Goal: Task Accomplishment & Management: Manage account settings

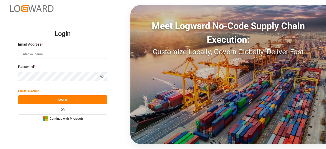
click at [34, 50] on input at bounding box center [62, 54] width 89 height 9
type input "[EMAIL_ADDRESS][PERSON_NAME][DOMAIN_NAME]"
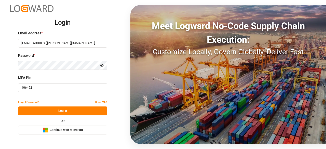
drag, startPoint x: 61, startPoint y: 91, endPoint x: 37, endPoint y: 89, distance: 24.5
click at [37, 89] on input "106492" at bounding box center [62, 87] width 89 height 9
drag, startPoint x: 35, startPoint y: 88, endPoint x: 13, endPoint y: 88, distance: 22.7
click at [13, 88] on div "Login Email Address * [EMAIL_ADDRESS][PERSON_NAME][DOMAIN_NAME] Password * Show…" at bounding box center [163, 74] width 326 height 149
click at [68, 87] on input "106492" at bounding box center [62, 87] width 89 height 9
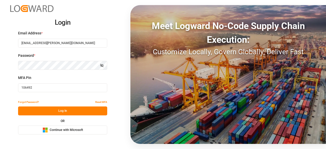
drag, startPoint x: 54, startPoint y: 90, endPoint x: 2, endPoint y: 89, distance: 52.7
click at [2, 89] on div "Login Email Address * [EMAIL_ADDRESS][PERSON_NAME][DOMAIN_NAME] Password * Show…" at bounding box center [163, 74] width 326 height 149
paste input "543321"
type input "543321"
click at [57, 111] on button "Log In" at bounding box center [62, 110] width 89 height 9
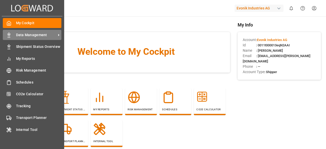
click at [9, 35] on polygon at bounding box center [10, 34] width 2 height 1
click at [8, 36] on icon at bounding box center [8, 35] width 5 height 5
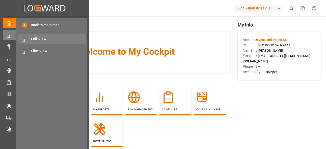
click at [61, 40] on span "Full View" at bounding box center [58, 38] width 55 height 5
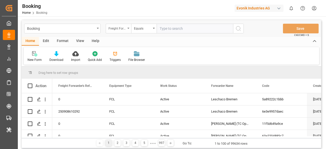
click at [117, 28] on div "Freight Forwarder's Reference No." at bounding box center [116, 28] width 17 height 6
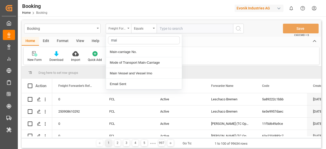
type input "main"
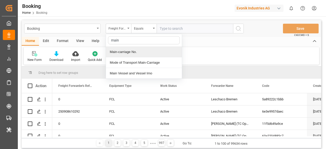
click at [135, 50] on div "Main-carriage No." at bounding box center [144, 52] width 76 height 11
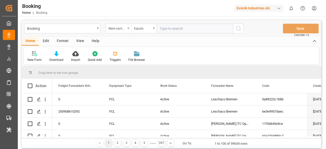
click at [177, 28] on input "text" at bounding box center [194, 29] width 76 height 10
paste input "7001240971"
type input "7001240971"
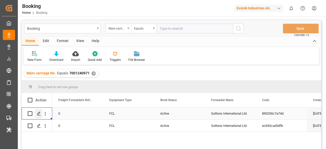
click at [37, 115] on icon "Press SPACE to select this row." at bounding box center [39, 113] width 4 height 4
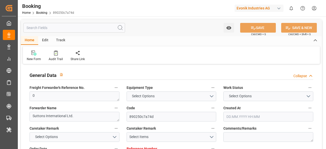
type input "7001240972"
type input "EUNWC"
type input "USMOB"
type input "[DATE] 12:22"
type input "[DATE]"
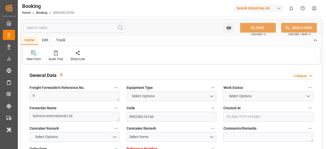
type input "[DATE]"
type input "[DATE] 00:00"
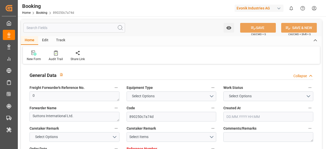
type input "[DATE] 00:00"
type input "[DATE]"
type input "[DATE] 07:52"
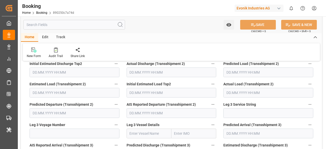
scroll to position [1730, 0]
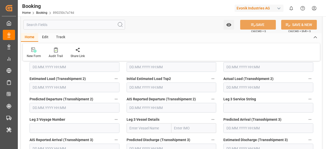
click at [65, 22] on input "text" at bounding box center [73, 25] width 101 height 10
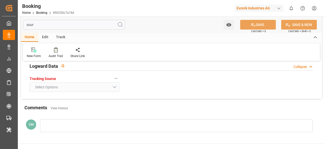
scroll to position [0, 0]
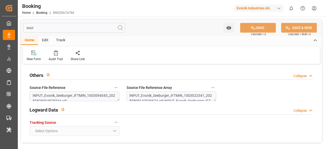
type input "sour"
click at [96, 95] on textarea "INPUT_Evonik_Seeburger_IFTMIN_1003094045_20250828094525334.edi" at bounding box center [75, 96] width 90 height 10
click at [130, 96] on textarea "INPUT_Evonik_Seeburger_IFTMIN_1003022341_20250805142026674.edi,INPUT_Evonik_See…" at bounding box center [171, 96] width 90 height 10
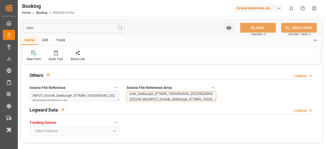
scroll to position [103, 0]
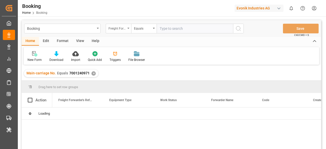
click at [124, 27] on div "Freight Forwarder's Reference No." at bounding box center [116, 28] width 17 height 6
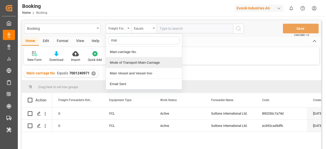
type input "main"
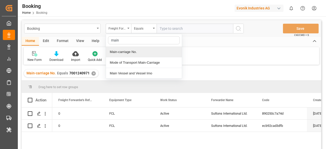
click at [127, 52] on div "Main-carriage No." at bounding box center [144, 52] width 76 height 11
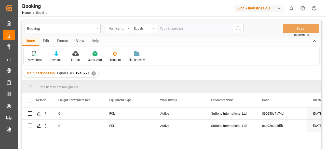
click at [173, 31] on input "text" at bounding box center [194, 29] width 76 height 10
paste input "4006696684"
type input "4006696684"
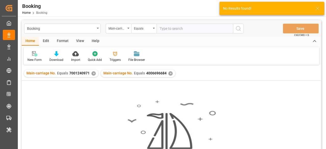
click at [90, 75] on div "Main-carriage No. Equals 7001240971 ✕" at bounding box center [61, 73] width 74 height 8
click at [91, 74] on div "✕" at bounding box center [93, 73] width 4 height 4
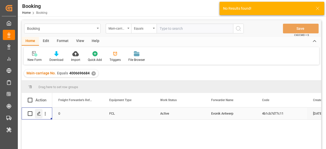
click at [37, 114] on icon "Press SPACE to select this row." at bounding box center [39, 113] width 4 height 4
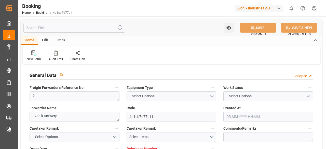
type input "0"
type input "CMACGM"
type input "CMA CGM Group"
type input "NLRTM"
type input "MACAS"
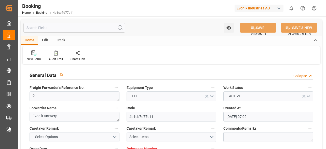
type input "[DATE] 07:02"
type input "[DATE]"
type input "[DATE] 08:16"
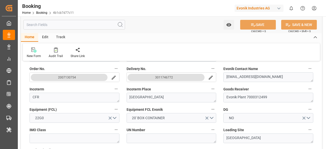
scroll to position [102, 0]
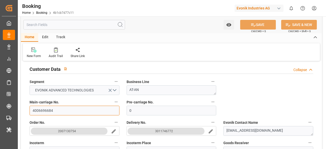
drag, startPoint x: 57, startPoint y: 111, endPoint x: 21, endPoint y: 110, distance: 36.6
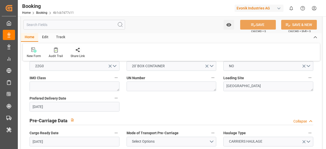
scroll to position [127, 0]
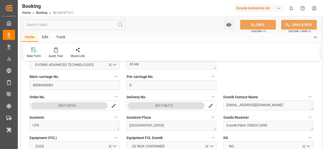
click at [56, 25] on input "text" at bounding box center [73, 25] width 101 height 10
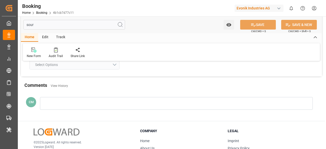
scroll to position [0, 0]
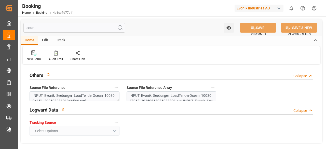
type input "sour"
click at [137, 96] on textarea "INPUT_Evonik_Seeburger_LoadTenderOcean_1003047067_20250813085938391.xml,INPUT_E…" at bounding box center [171, 96] width 90 height 10
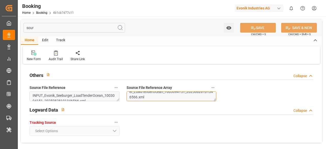
click at [156, 95] on textarea "INPUT_Evonik_Seeburger_LoadTenderOcean_1003047067_20250813085938391.xml,INPUT_E…" at bounding box center [171, 96] width 90 height 10
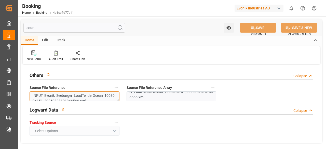
click at [83, 95] on textarea "INPUT_Evonik_Seeburger_LoadTenderOcean_1003094151_20250828101346566.xml" at bounding box center [75, 96] width 90 height 10
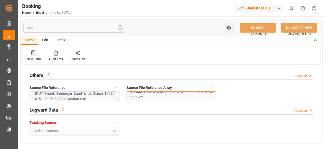
click at [154, 96] on textarea "INPUT_Evonik_Seeburger_LoadTenderOcean_1003047067_20250813085938391.xml,INPUT_E…" at bounding box center [171, 96] width 90 height 10
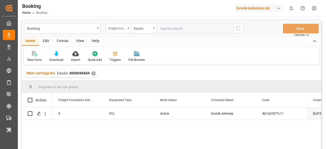
click at [127, 30] on div "Freight Forwarder's Reference No." at bounding box center [118, 29] width 25 height 10
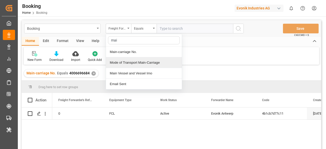
type input "main"
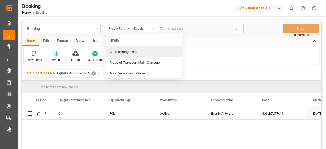
click at [126, 55] on div "Main-carriage No." at bounding box center [144, 52] width 76 height 11
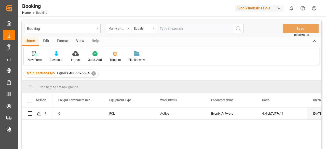
click at [183, 30] on input "text" at bounding box center [194, 29] width 76 height 10
paste input "4006696684"
type input "4006696684"
click at [42, 113] on div "Press SPACE to select this row." at bounding box center [39, 113] width 8 height 9
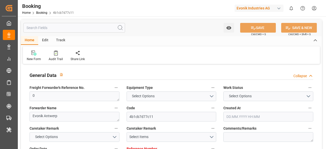
type input "0"
type input "CMACGM"
type input "CMA CGM Group"
type input "NLRTM"
type input "MACAS"
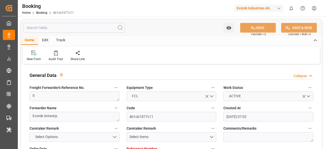
type input "[DATE] 07:02"
type input "[DATE]"
type input "[DATE] 08:16"
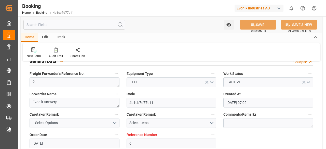
scroll to position [25, 0]
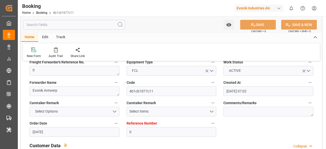
click at [41, 28] on input "text" at bounding box center [73, 25] width 101 height 10
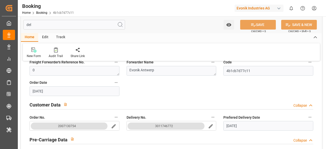
scroll to position [0, 0]
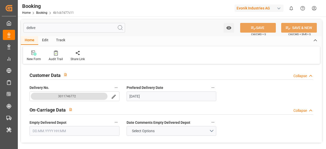
type input "delive"
click at [84, 93] on button "3011746772" at bounding box center [69, 96] width 77 height 7
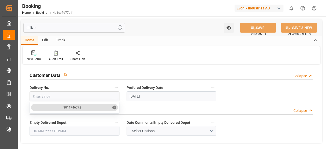
click at [90, 81] on div "Customer Data Collapse" at bounding box center [171, 75] width 291 height 14
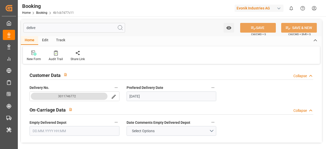
drag, startPoint x: 36, startPoint y: 27, endPoint x: 23, endPoint y: 27, distance: 13.0
click at [23, 27] on div "delive Watch Option SAVE Ctrl/CMD + S SAVE & NEW Ctrl/CMD + Shift + S" at bounding box center [171, 27] width 301 height 17
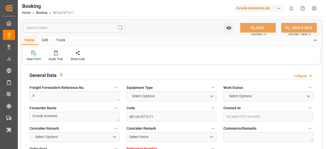
type input "0"
type input "CMACGM"
type input "CMA CGM Group"
type input "NLRTM"
type input "MACAS"
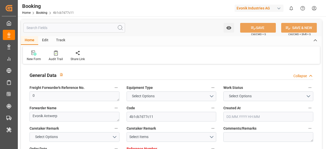
type input "[DATE] 07:02"
type input "[DATE]"
type input "[DATE] 08:16"
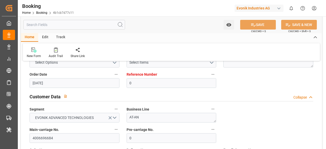
scroll to position [102, 0]
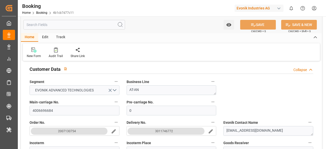
click at [117, 101] on icon "button" at bounding box center [116, 102] width 4 height 4
click at [131, 113] on li "Audits" at bounding box center [130, 110] width 34 height 8
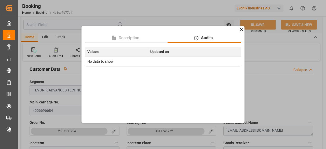
click at [241, 32] on icon at bounding box center [240, 29] width 5 height 5
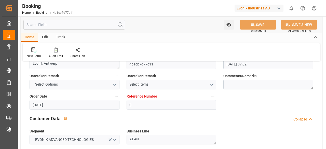
scroll to position [0, 0]
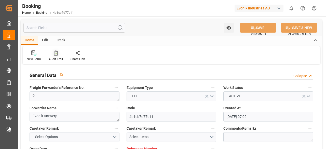
click at [53, 53] on div at bounding box center [56, 52] width 14 height 5
type input "0"
type input "CMACGM"
type input "CMA CGM Group"
type input "NLRTM"
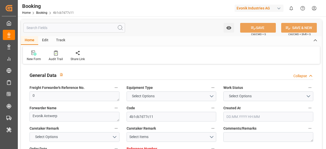
type input "MACAS"
type input "[DATE] 07:02"
type input "[DATE]"
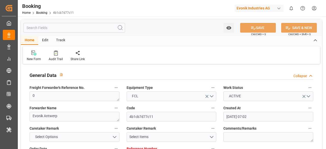
type input "[DATE] 08:16"
click at [100, 28] on input "text" at bounding box center [73, 28] width 101 height 10
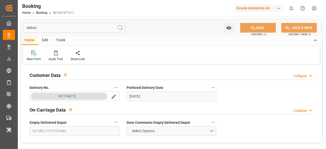
type input "deliver"
click at [90, 95] on button "3011746772" at bounding box center [69, 96] width 77 height 7
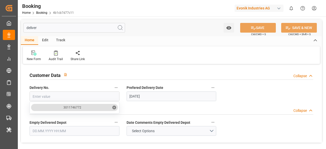
click at [94, 82] on div "Customer Data Collapse" at bounding box center [171, 75] width 291 height 14
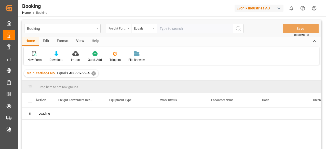
click at [129, 29] on div "Freight Forwarder's Reference No." at bounding box center [118, 29] width 25 height 10
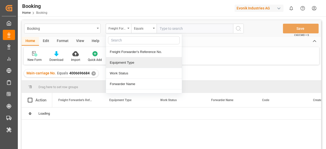
click at [92, 71] on div "✕" at bounding box center [93, 73] width 4 height 4
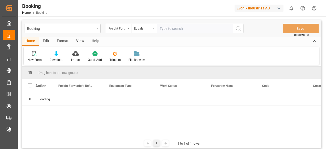
click at [127, 31] on div "Freight Forwarder's Reference No." at bounding box center [118, 29] width 25 height 10
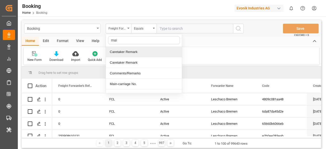
type input "main"
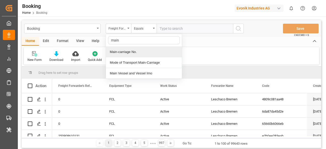
click at [140, 51] on div "Main-carriage No." at bounding box center [144, 52] width 76 height 11
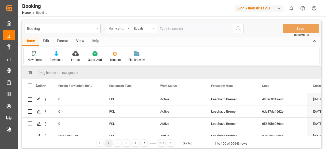
click at [173, 31] on input "text" at bounding box center [194, 29] width 76 height 10
paste input "4006712280"
type input "4006712280"
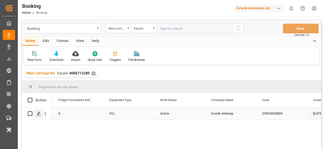
click at [42, 114] on div "Press SPACE to select this row." at bounding box center [39, 113] width 8 height 9
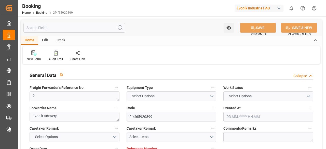
type input "0"
type input "Dummy"
type input "Dummy Carrier"
type input "NLRTM"
type input "USNCD"
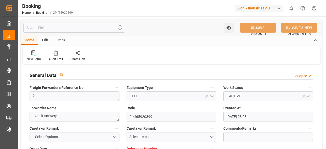
type input "[DATE] 08:23"
type input "[DATE]"
type input "[DATE] 00:00"
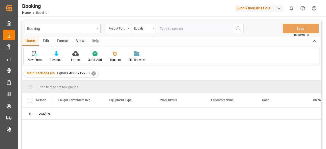
click at [128, 30] on div "Freight Forwarder's Reference No." at bounding box center [118, 29] width 25 height 10
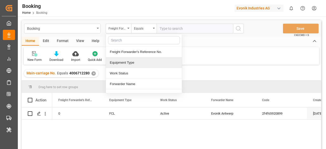
click at [98, 68] on div "Main-carriage No. Equals 4006712280 ✕" at bounding box center [171, 73] width 299 height 14
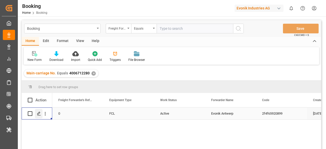
click at [39, 113] on icon "Press SPACE to select this row." at bounding box center [39, 113] width 4 height 4
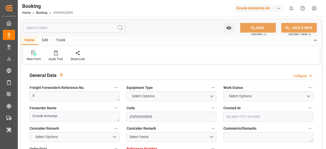
type input "0"
type input "Dummy"
type input "Dummy Carrier"
type input "NLRTM"
type input "USNCD"
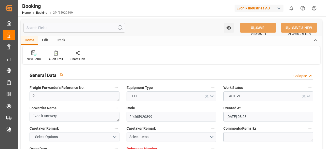
type input "[DATE] 08:23"
type input "[DATE]"
type input "[DATE] 00:00"
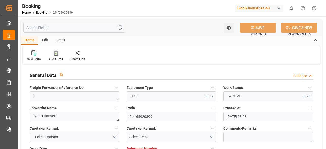
click at [57, 52] on div at bounding box center [56, 52] width 14 height 5
type input "0"
type input "Dummy"
type input "Dummy Carrier"
type input "NLRTM"
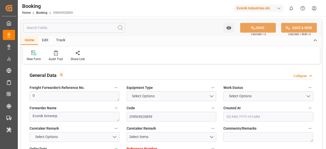
type input "USNCD"
type input "[DATE] 08:23"
type input "[DATE]"
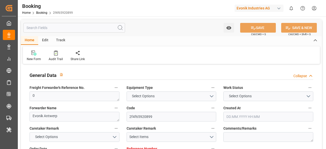
type input "[DATE] 00:00"
click at [88, 30] on input "text" at bounding box center [73, 28] width 101 height 10
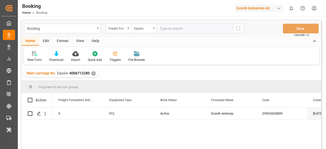
click at [90, 74] on div "Main-carriage No. Equals 4006712280 ✕" at bounding box center [61, 73] width 74 height 8
click at [91, 74] on div "✕" at bounding box center [93, 73] width 4 height 4
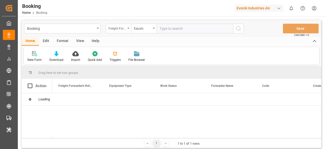
click at [127, 29] on div "Freight Forwarder's Reference No." at bounding box center [118, 29] width 25 height 10
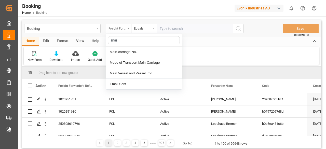
type input "main"
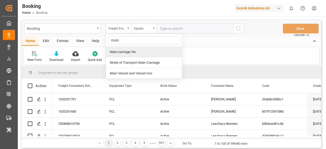
click at [132, 53] on div "Main-carriage No." at bounding box center [144, 52] width 76 height 11
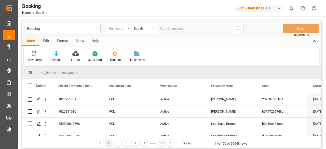
click at [170, 26] on input "text" at bounding box center [194, 29] width 76 height 10
paste input "4006697979"
type input "4006697979"
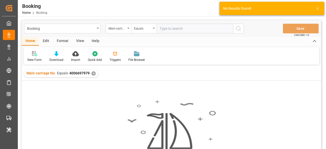
click at [94, 71] on div "Main-carriage No. Equals 4006697979 ✕" at bounding box center [61, 73] width 74 height 8
click at [92, 72] on div "✕" at bounding box center [93, 73] width 4 height 4
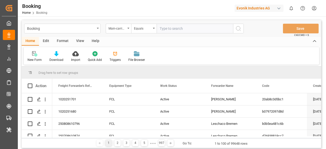
click at [164, 30] on input "text" at bounding box center [194, 29] width 76 height 10
paste input "4006697979"
type input "4006697979"
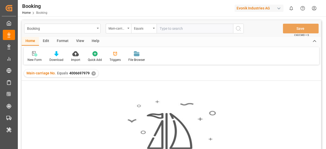
click at [91, 74] on div "✕" at bounding box center [93, 73] width 4 height 4
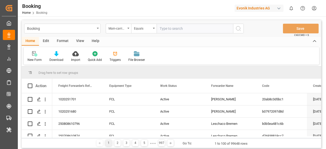
click at [164, 28] on input "text" at bounding box center [194, 29] width 76 height 10
paste input "4006696684"
type input "4006696684"
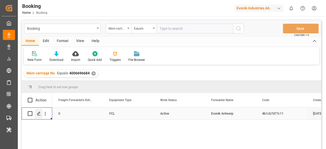
click at [40, 113] on icon "Press SPACE to select this row." at bounding box center [39, 113] width 4 height 4
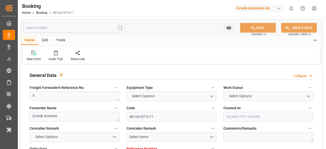
type input "0"
type input "CMACGM"
type input "CMA CGM Group"
type input "NLRTM"
type input "MACAS"
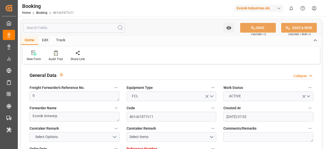
type input "[DATE] 07:02"
type input "[DATE]"
type input "[DATE] 08:16"
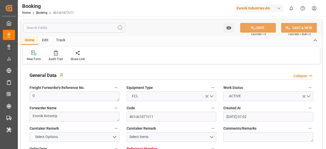
click at [56, 55] on icon at bounding box center [56, 52] width 4 height 5
type input "0"
type input "CMACGM"
type input "CMA CGM Group"
type input "NLRTM"
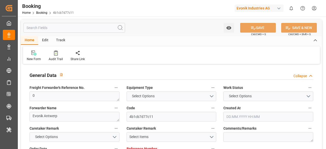
type input "MACAS"
type input "[DATE] 07:02"
type input "[DATE]"
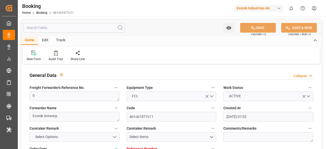
type input "[DATE] 08:16"
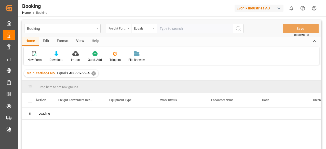
click at [128, 28] on icon "open menu" at bounding box center [128, 28] width 2 height 1
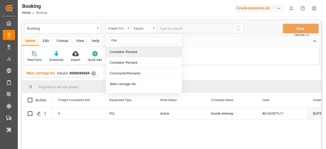
type input "main"
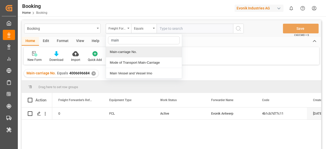
click at [127, 55] on div "Main-carriage No." at bounding box center [144, 52] width 76 height 11
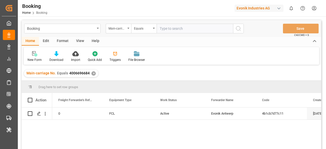
click at [168, 31] on input "text" at bounding box center [194, 29] width 76 height 10
paste input "4006712279"
type input "4006712279"
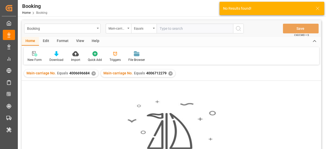
click at [92, 72] on div "✕" at bounding box center [93, 73] width 4 height 4
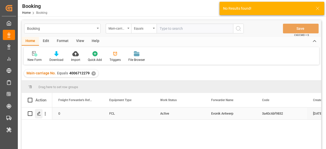
click at [39, 114] on icon "Press SPACE to select this row." at bounding box center [39, 113] width 4 height 4
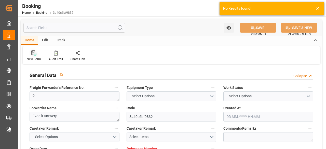
type input "0"
type input "Dummy"
type input "Dummy Carrier"
type input "NLRTM"
type input "USNCD"
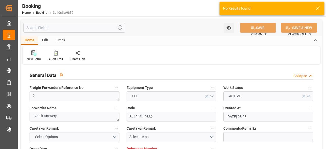
type input "[DATE] 08:23"
type input "[DATE]"
type input "[DATE] 00:00"
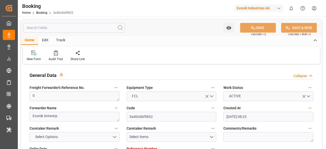
click at [51, 56] on div "Audit Trail" at bounding box center [56, 55] width 22 height 11
type input "0"
type input "Dummy"
type input "Dummy Carrier"
type input "NLRTM"
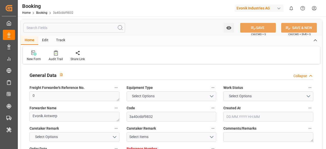
type input "USNCD"
type input "[DATE] 08:23"
type input "[DATE]"
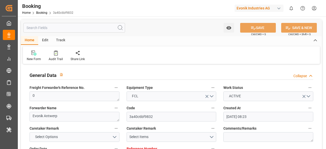
type input "[DATE] 00:00"
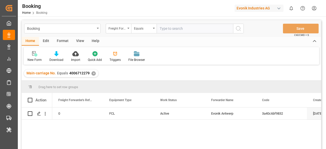
click at [91, 73] on div "✕" at bounding box center [93, 73] width 4 height 4
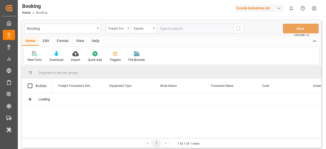
click at [124, 30] on div "Freight Forwarder's Reference No." at bounding box center [116, 28] width 17 height 6
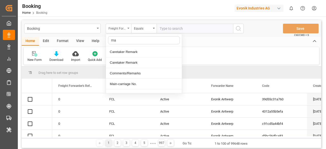
type input "mai"
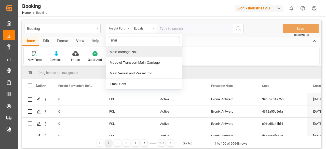
click at [125, 50] on div "Main-carriage No." at bounding box center [144, 52] width 76 height 11
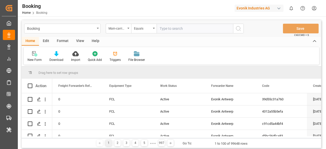
click at [158, 28] on input "text" at bounding box center [194, 29] width 76 height 10
paste input "4006689795"
type input "4006689795"
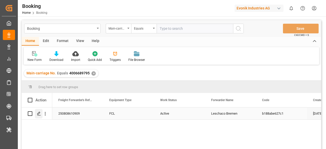
click at [40, 116] on div "Press SPACE to select this row." at bounding box center [39, 113] width 8 height 9
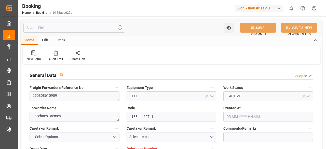
type input "4006689797"
type input "9665607"
type input "Maersk"
type input "Maersk Line AS"
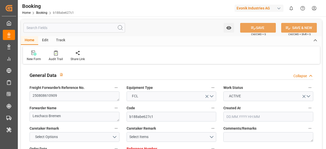
type input "DEHAM"
type input "AEJEA"
type input "[DATE] 14:04"
type input "[DATE]"
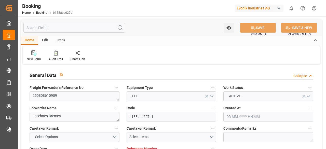
type input "[DATE]"
type input "[DATE] 00:00"
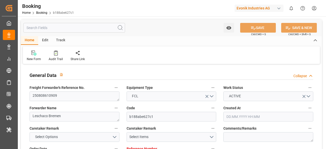
type input "[DATE] 00:00"
type input "[DATE] 08:28"
click at [49, 55] on div at bounding box center [56, 52] width 14 height 5
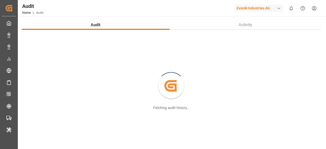
click at [56, 53] on div "Created by potrace 1.15, written by [PERSON_NAME] [DATE]-[DATE] Fetching audit …" at bounding box center [171, 86] width 299 height 104
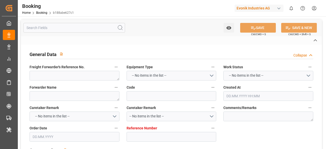
type textarea "250808610909"
type textarea "Leschaco Bremen"
type input "b188abe627c1"
type input "4006689797"
type textarea "CU-CAD"
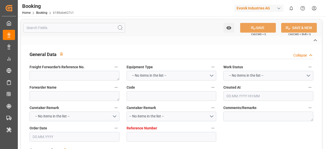
type input "4006689795"
type textarea "[PERSON_NAME][EMAIL_ADDRESS][DOMAIN_NAME]"
type textarea "CIF"
type textarea "[GEOGRAPHIC_DATA]"
type textarea "Evonik Plant 7000029026"
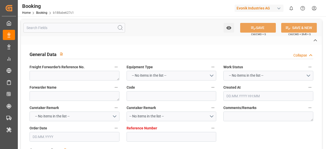
type textarea "Hombourg"
type textarea "MRKU8636116"
type input "SAVANNAH EXPRESS"
type input "MAEU"
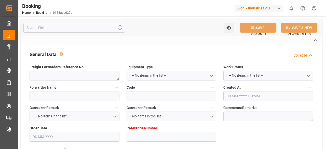
type input "[GEOGRAPHIC_DATA]"
type textarea "INPUT_Evonik_Seeburger_LoadTenderOcean_1003094189_20250828102522708.xml"
type textarea "NWC/[GEOGRAPHIC_DATA] [GEOGRAPHIC_DATA] Continent / [GEOGRAPHIC_DATA]-CAD"
type textarea "INPUT_Evonik_Seeburger_LoadTenderOcean_1003052958_20250814160152374.xml,INPUT_E…"
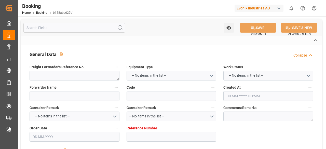
type textarea "1003094189"
type textarea "Logward System"
type textarea "businessDivision-businessLine-"
type textarea "IFTSTA"
type textarea "a011t00000LcJC5AAN"
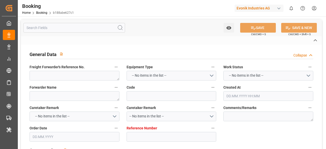
type textarea "No"
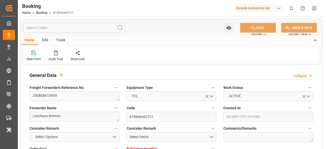
type input "4006689797"
type input "9665607"
type input "Maersk"
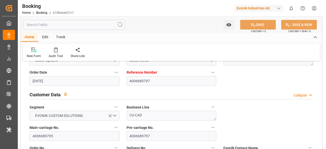
scroll to position [153, 0]
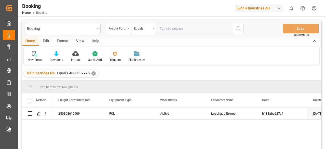
click at [92, 71] on div "✕" at bounding box center [93, 73] width 4 height 4
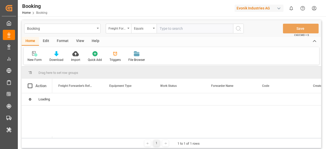
click at [129, 30] on div "Freight Forwarder's Reference No." at bounding box center [118, 29] width 25 height 10
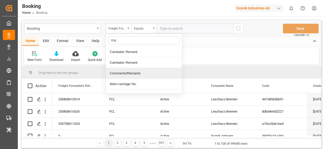
type input "mai"
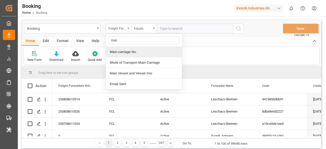
click at [129, 54] on div "Main-carriage No." at bounding box center [144, 52] width 76 height 11
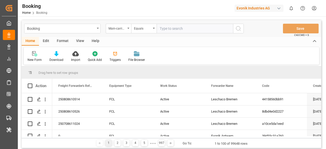
click at [167, 30] on input "text" at bounding box center [194, 29] width 76 height 10
paste input "4006689795"
type input "4006689795"
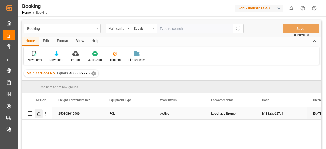
click at [38, 113] on icon "Press SPACE to select this row." at bounding box center [39, 113] width 4 height 4
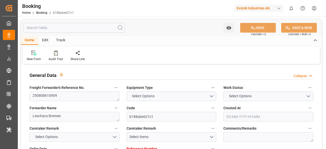
type input "4006689797"
type input "9665607"
type input "Maersk"
type input "Maersk Line AS"
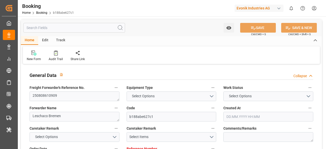
type input "DEHAM"
type input "AEJEA"
type input "[DATE] 14:04"
type input "[DATE]"
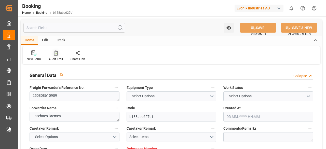
type input "[DATE]"
type input "[DATE] 00:00"
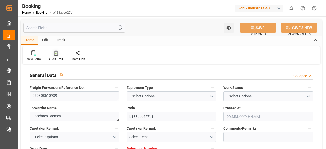
type input "[DATE] 00:00"
type input "[DATE] 08:28"
click at [61, 24] on input "text" at bounding box center [73, 28] width 101 height 10
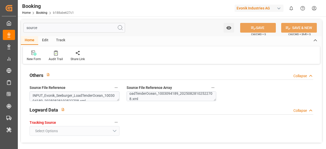
scroll to position [31, 0]
type input "s"
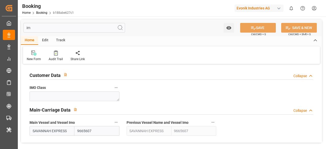
type input "imo"
type input "9665607"
type input "imo"
click at [116, 87] on icon "button" at bounding box center [115, 87] width 3 height 1
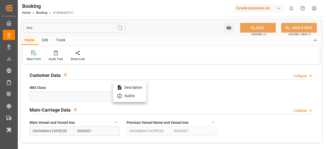
click at [136, 95] on li "Audits" at bounding box center [130, 96] width 34 height 8
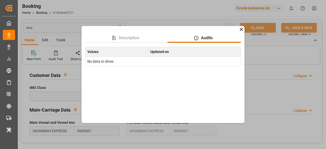
click at [240, 31] on icon at bounding box center [240, 29] width 5 height 5
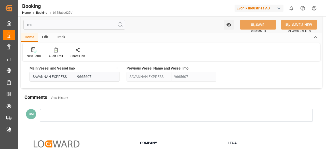
scroll to position [0, 0]
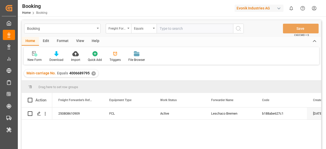
click at [93, 71] on div "✕" at bounding box center [93, 73] width 4 height 4
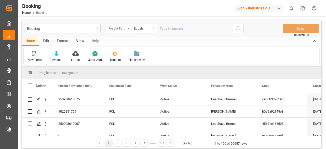
click at [127, 28] on div "Freight Forwarder's Reference No." at bounding box center [118, 29] width 25 height 10
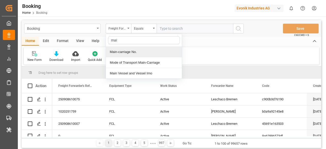
type input "main"
click at [124, 55] on div "Main-carriage No." at bounding box center [144, 52] width 76 height 11
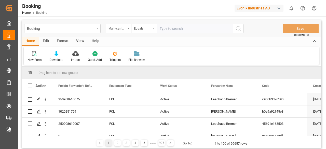
click at [164, 29] on input "text" at bounding box center [194, 29] width 76 height 10
paste input "4006697979"
type input "4"
paste input "4006689795"
type input "4006689795"
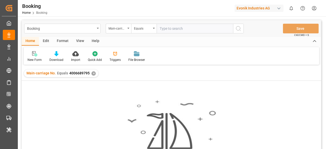
click at [94, 73] on div "✕" at bounding box center [93, 73] width 4 height 4
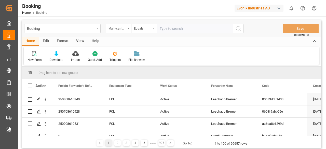
click at [174, 23] on div "Booking Main-carriage No. Equals Save Ctrl/CMD + S" at bounding box center [171, 28] width 299 height 17
click at [174, 27] on input "text" at bounding box center [194, 29] width 76 height 10
paste input "4006689795"
type input "4006689795"
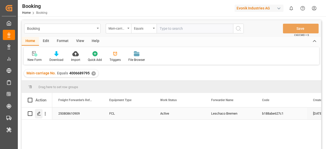
click at [41, 115] on div "Press SPACE to select this row." at bounding box center [39, 113] width 8 height 9
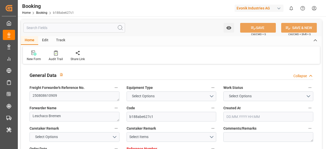
type input "4006689797"
type input "9665607"
type input "Maersk"
type input "Maersk Line AS"
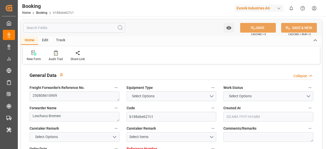
type input "DEHAM"
type input "AEJEA"
type input "[DATE] 14:04"
type input "[DATE]"
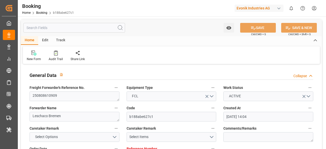
type input "[DATE]"
type input "[DATE] 00:00"
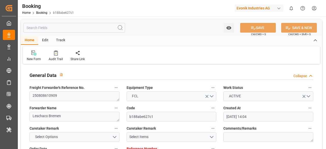
type input "[DATE] 00:00"
type input "[DATE] 08:28"
click at [53, 24] on input "text" at bounding box center [73, 28] width 101 height 10
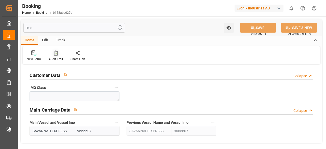
type input "imo"
click at [51, 52] on div at bounding box center [56, 52] width 14 height 5
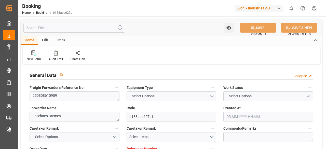
type input "4006689797"
type input "9665607"
type input "Maersk"
type input "Maersk Line AS"
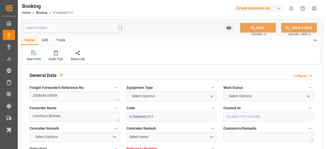
type input "DEHAM"
type input "AEJEA"
type input "[DATE] 14:04"
type input "[DATE]"
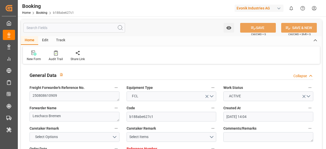
type input "[DATE]"
type input "[DATE] 00:00"
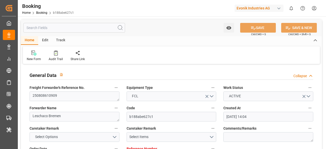
type input "[DATE] 00:00"
type input "[DATE] 08:28"
click at [76, 32] on input "text" at bounding box center [73, 28] width 101 height 10
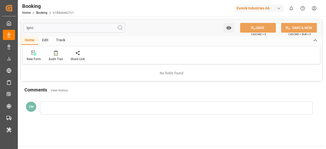
type input "igno"
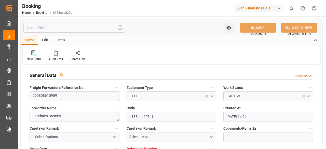
click at [47, 39] on div "Edit" at bounding box center [45, 40] width 14 height 9
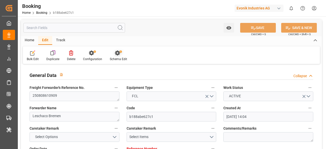
click at [111, 55] on div at bounding box center [118, 52] width 17 height 5
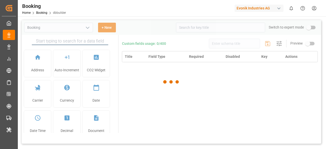
type input "Booking"
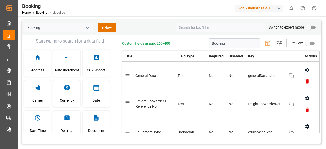
click at [230, 27] on input at bounding box center [220, 28] width 89 height 10
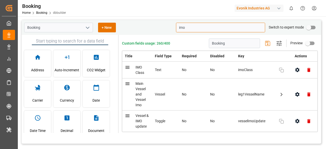
click at [197, 27] on input "imo" at bounding box center [220, 28] width 89 height 10
type input "i"
click at [186, 26] on input at bounding box center [220, 28] width 89 height 10
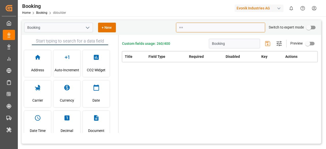
type input "="
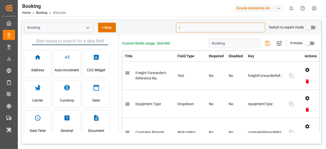
type input "i"
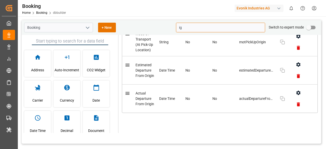
scroll to position [25, 0]
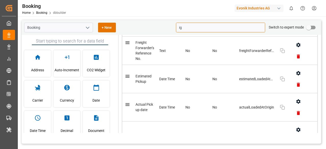
type input "i"
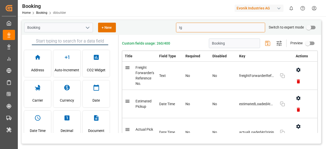
scroll to position [102, 0]
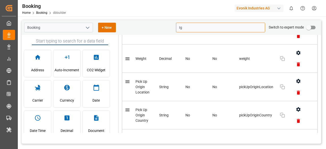
type input "I"
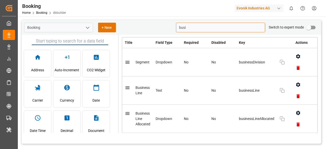
scroll to position [0, 0]
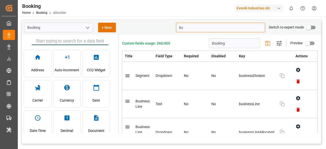
type input "b"
